Goal: Transaction & Acquisition: Purchase product/service

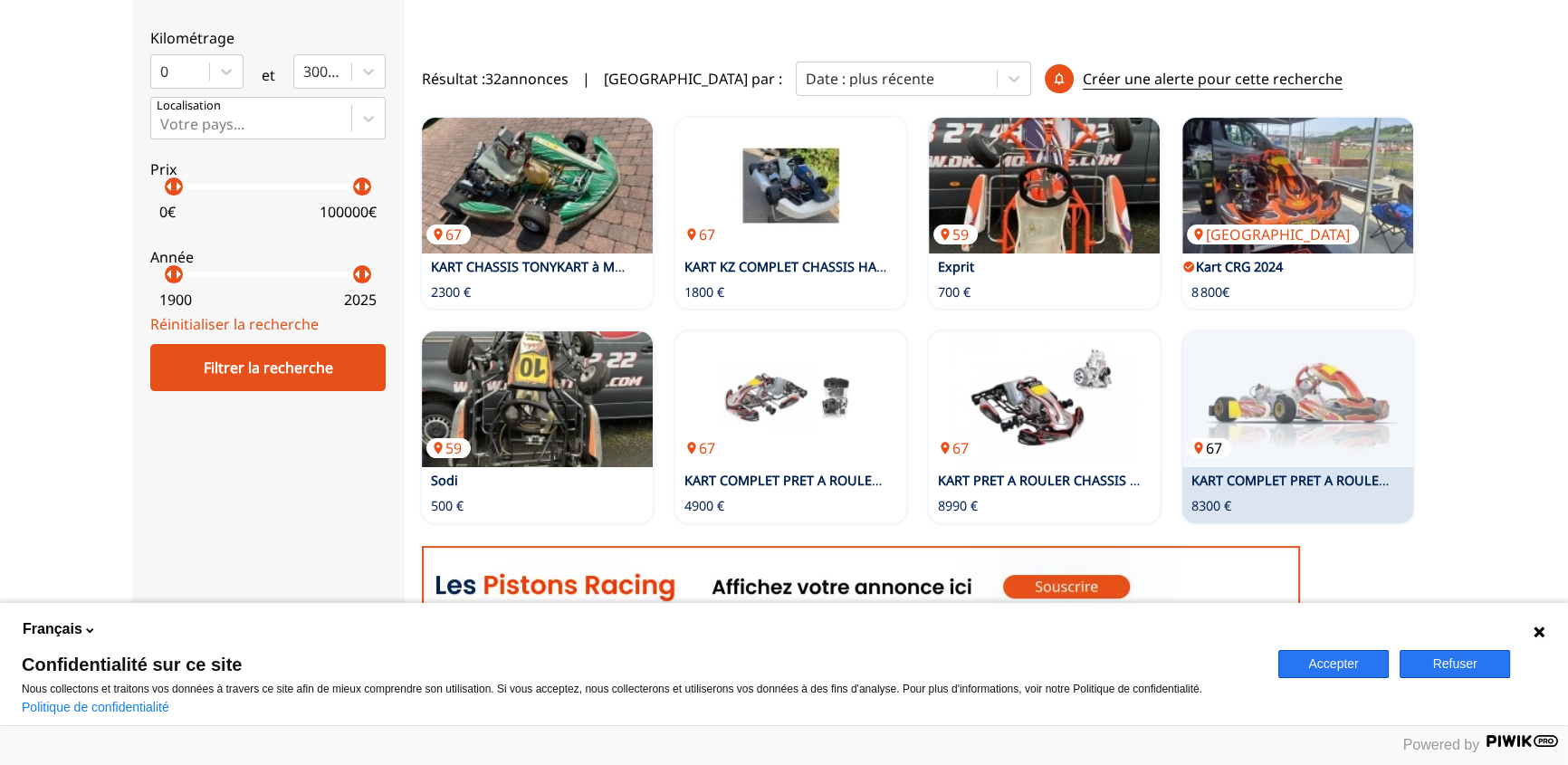
scroll to position [527, 0]
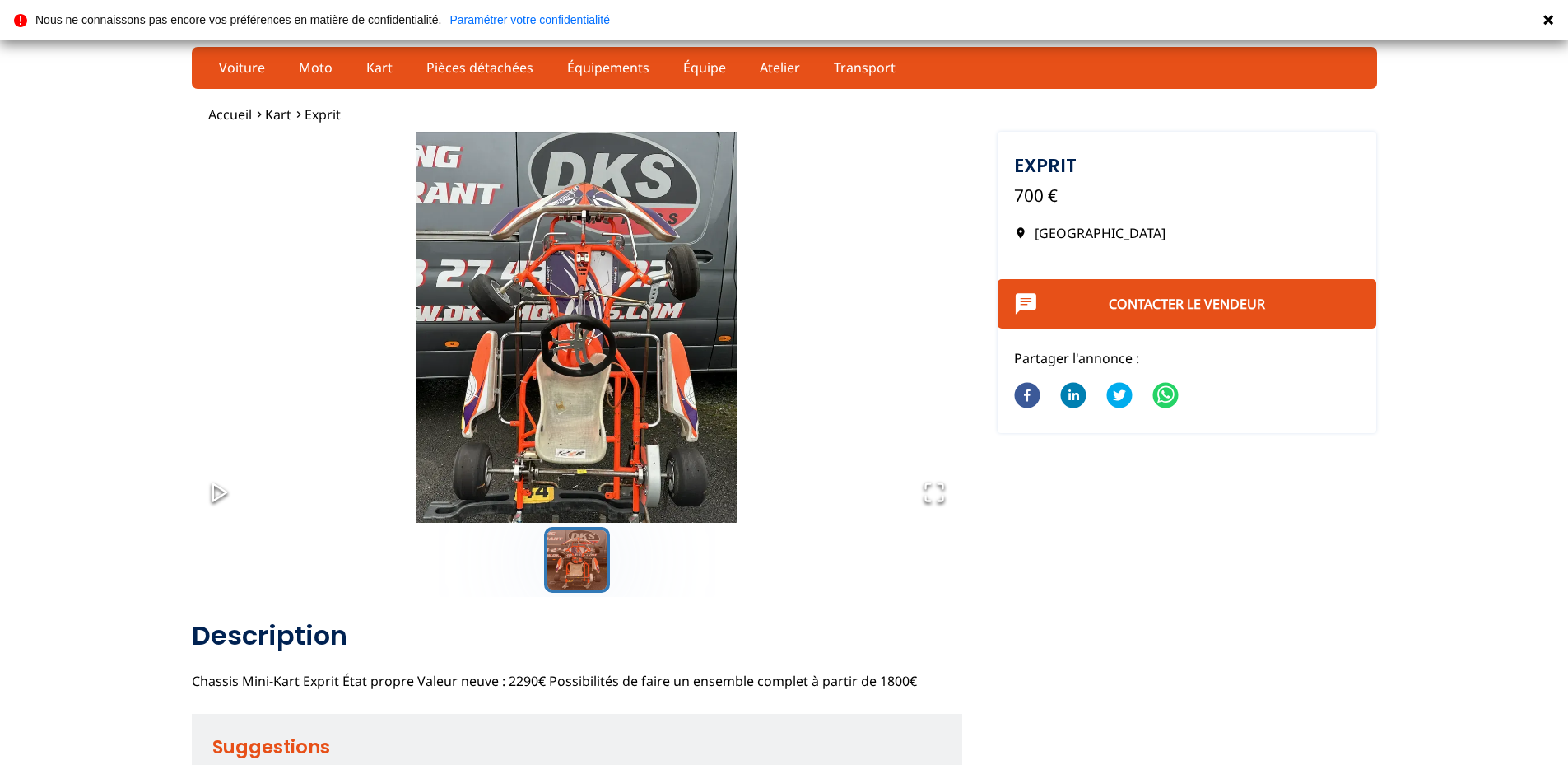
click at [571, 377] on img "Go to Slide 1" at bounding box center [576, 345] width 771 height 428
click at [936, 499] on icon "Open Fullscreen" at bounding box center [935, 492] width 23 height 23
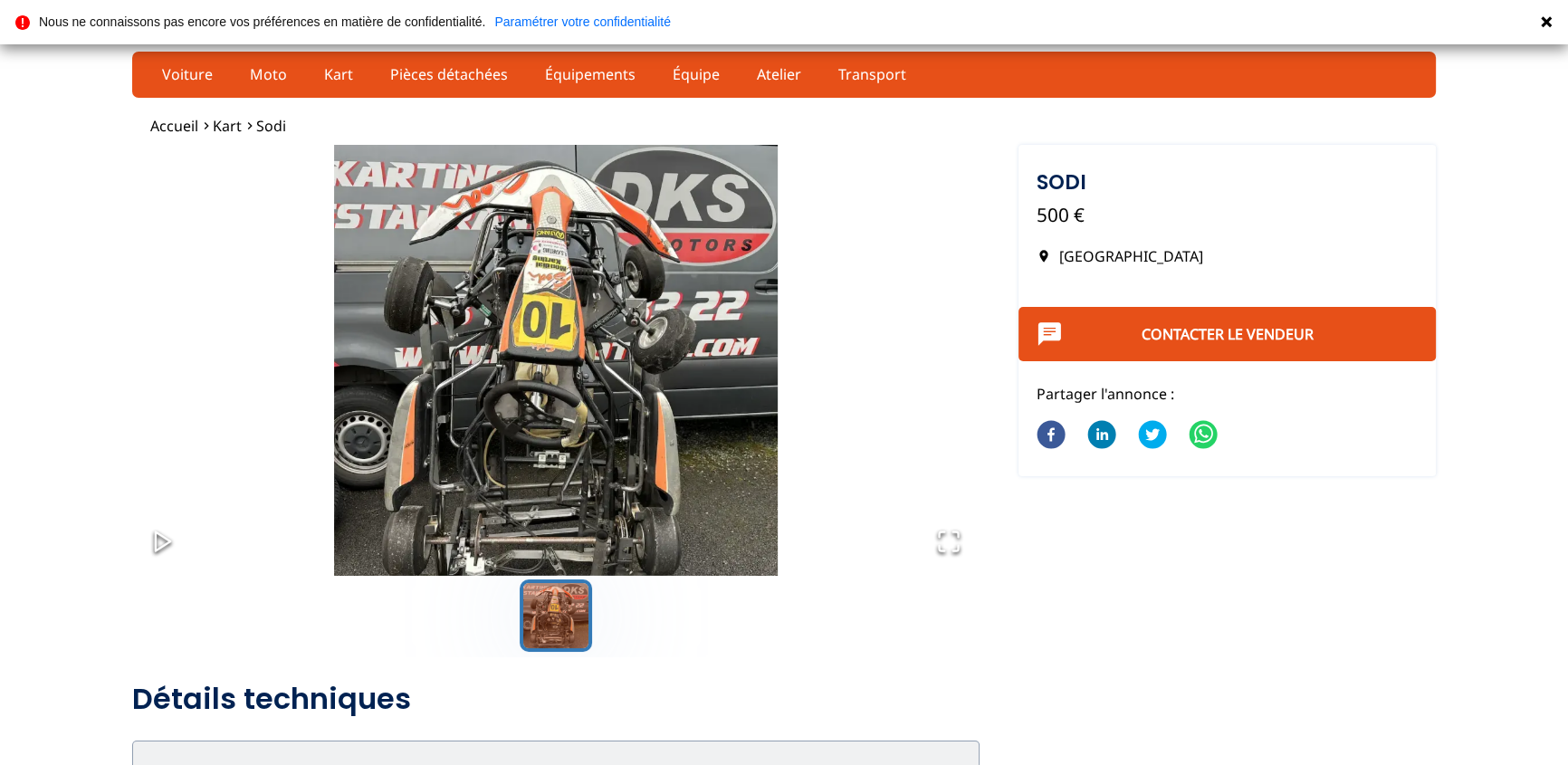
click at [571, 354] on img "Go to Slide 1" at bounding box center [556, 379] width 847 height 470
click at [944, 548] on icon "Open Fullscreen" at bounding box center [949, 541] width 26 height 26
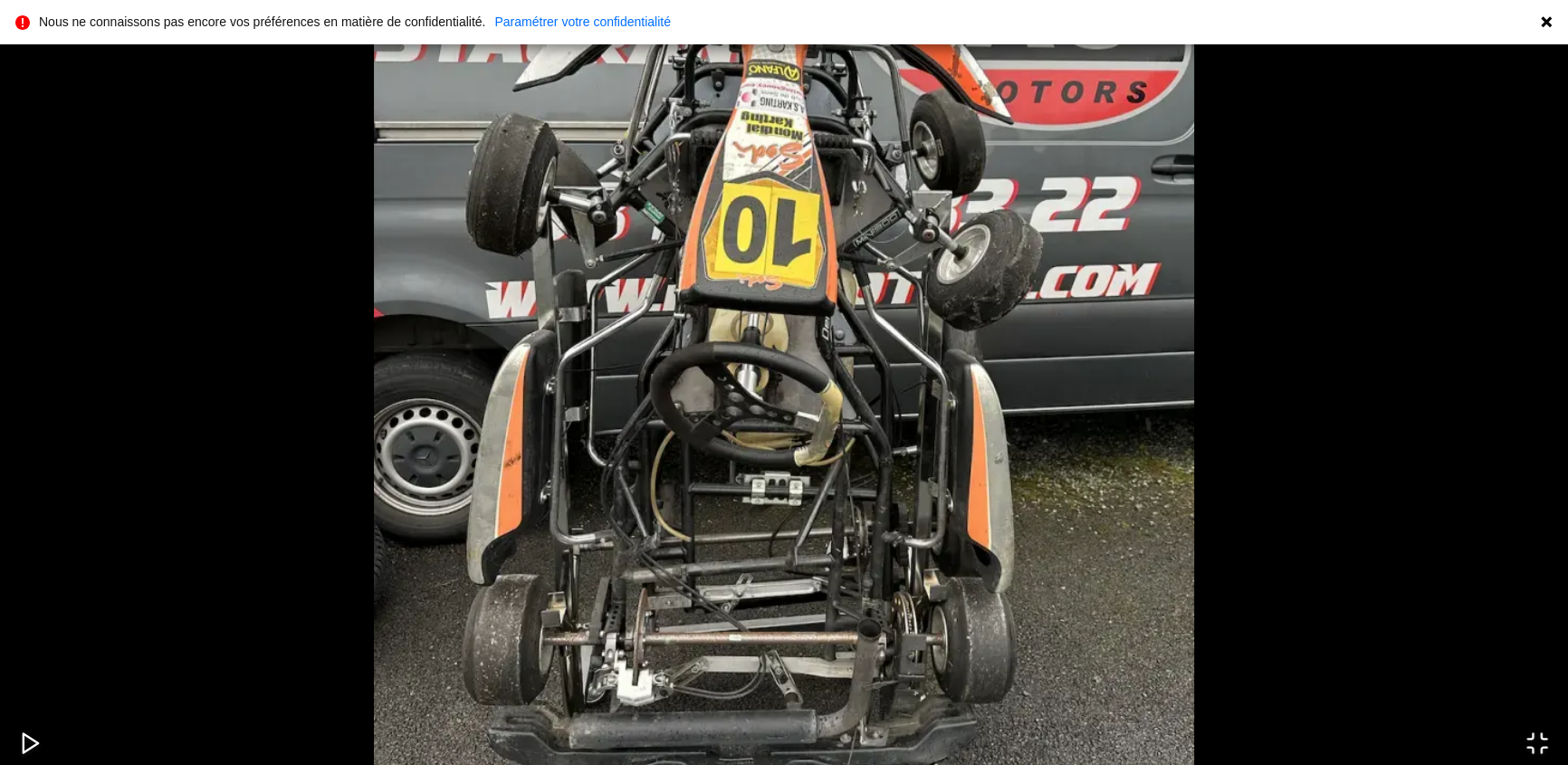
click at [1543, 22] on icon at bounding box center [1546, 22] width 11 height 11
